Goal: Check status: Check status

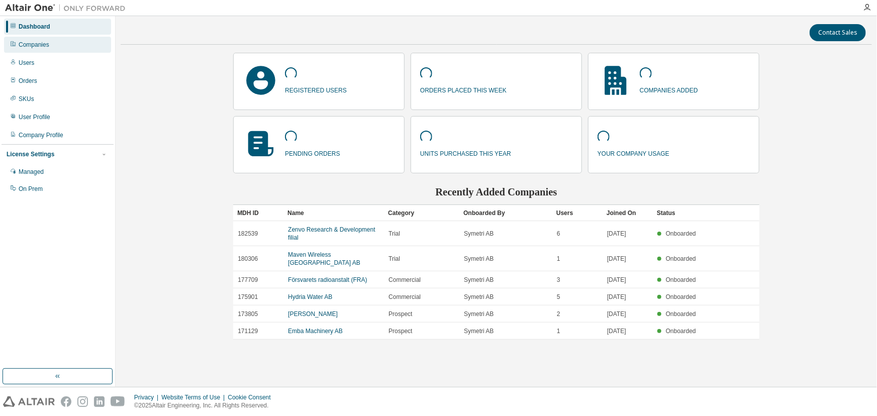
click at [43, 41] on div "Companies" at bounding box center [34, 45] width 31 height 8
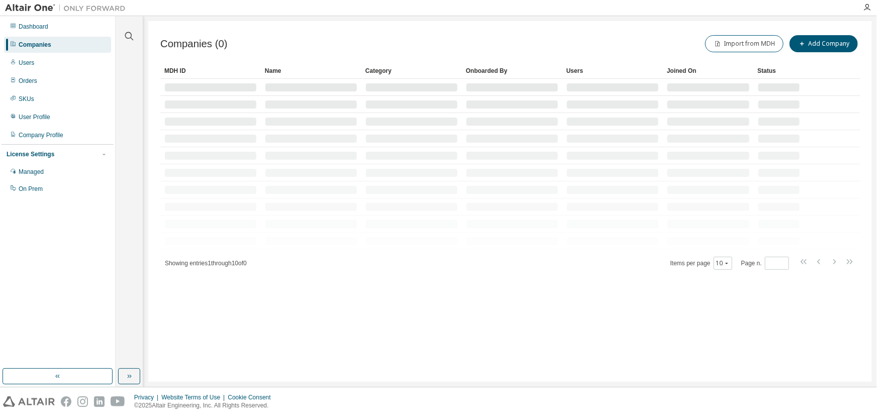
click at [123, 31] on div at bounding box center [129, 30] width 24 height 25
click at [128, 36] on icon "button" at bounding box center [129, 36] width 12 height 12
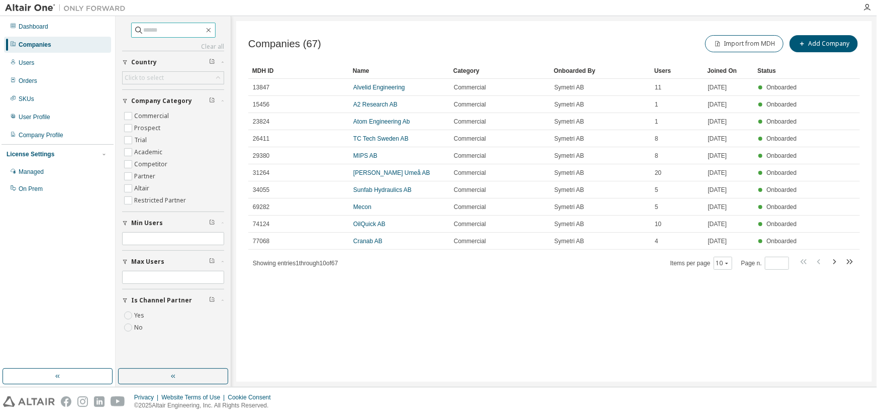
click at [144, 33] on input "text" at bounding box center [174, 30] width 60 height 10
type input "****"
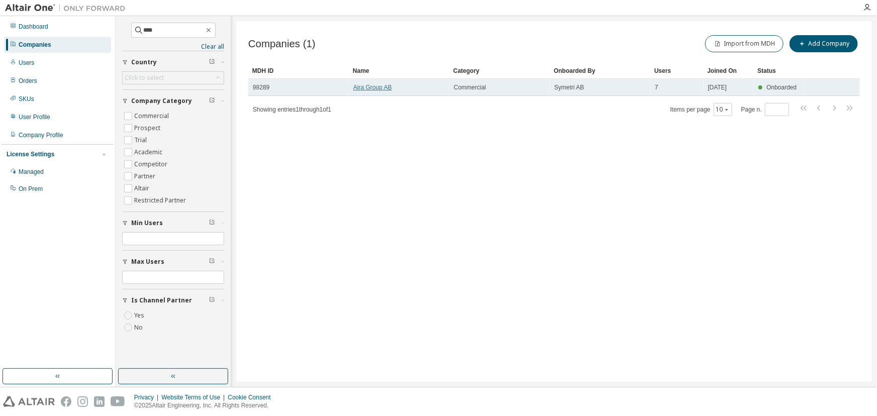
click at [370, 88] on link "Aira Group AB" at bounding box center [372, 87] width 39 height 7
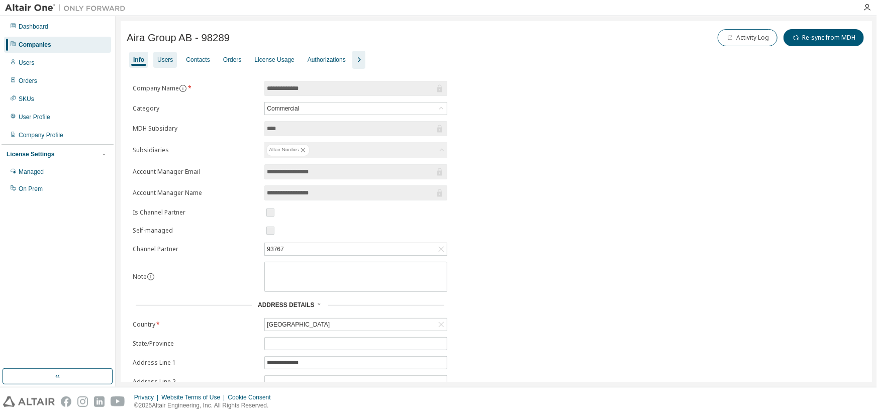
click at [168, 63] on div "Users" at bounding box center [165, 60] width 16 height 8
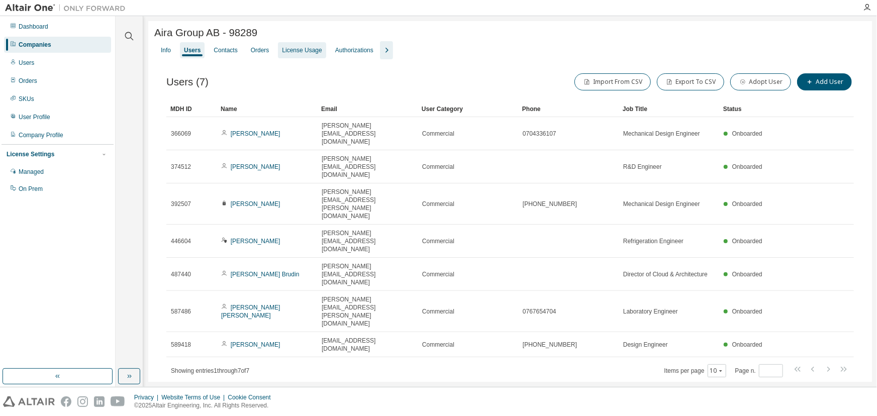
click at [291, 50] on div "License Usage" at bounding box center [302, 50] width 40 height 8
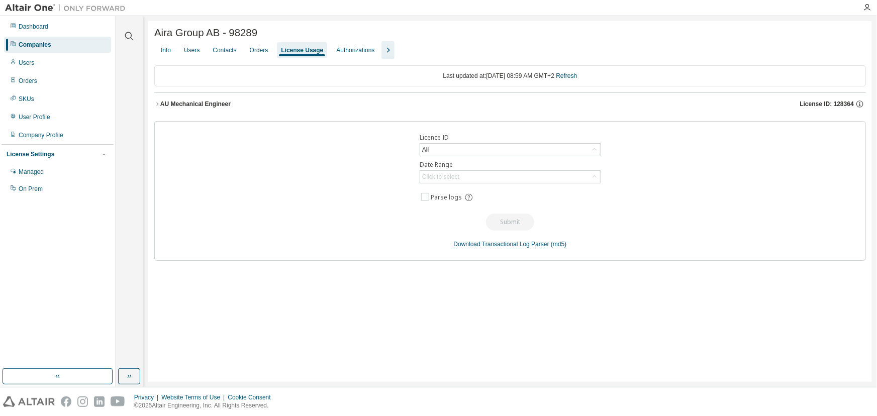
click at [211, 108] on div "AU Mechanical Engineer" at bounding box center [195, 104] width 70 height 8
